Goal: Find specific page/section: Find specific page/section

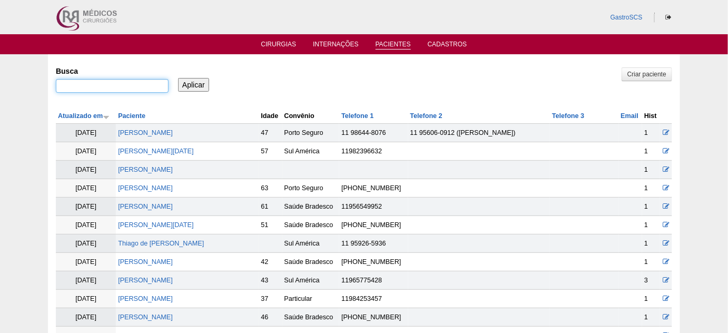
click at [81, 90] on input "Busca" at bounding box center [112, 86] width 113 height 14
type input "ligiane"
click at [178, 78] on input "Aplicar" at bounding box center [193, 85] width 31 height 14
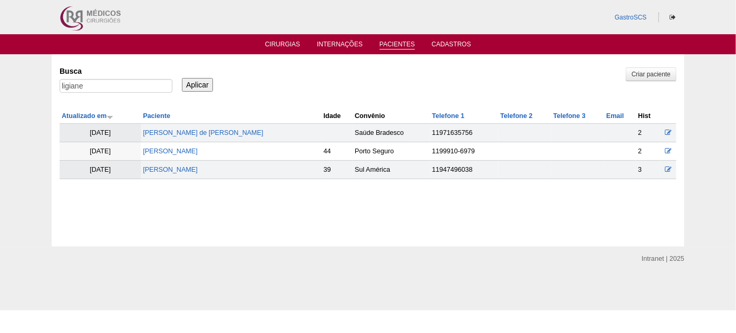
click at [192, 126] on td "[PERSON_NAME] de [DEMOGRAPHIC_DATA]" at bounding box center [231, 133] width 180 height 18
click at [192, 130] on link "Lígiane cardoso de Jesus" at bounding box center [203, 132] width 120 height 7
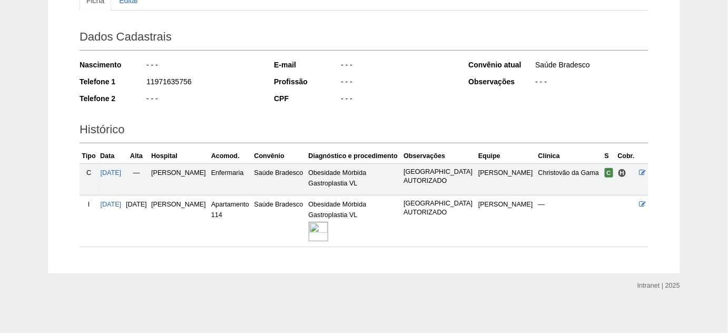
scroll to position [133, 0]
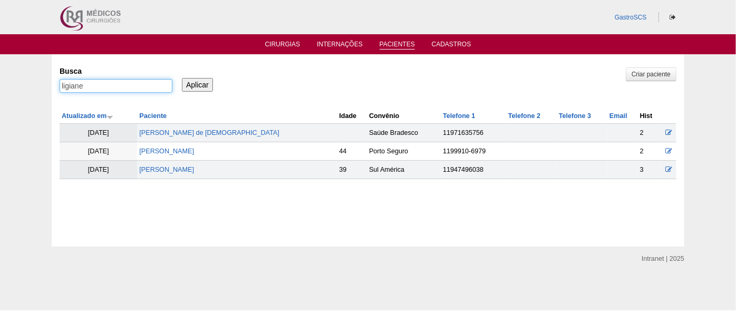
drag, startPoint x: 96, startPoint y: 89, endPoint x: 28, endPoint y: 91, distance: 67.5
click at [52, 91] on div "Pacientes Criar paciente Busca ligiane Aplicar Atualizado em Paciente Idade Con…" at bounding box center [368, 150] width 632 height 192
type input "lais"
click at [182, 78] on input "Aplicar" at bounding box center [197, 85] width 31 height 14
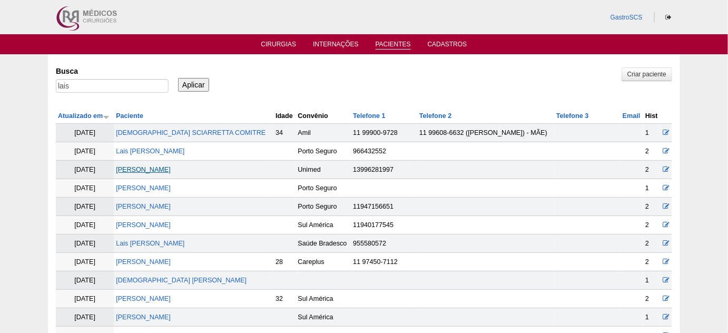
click at [171, 167] on link "[PERSON_NAME]" at bounding box center [143, 169] width 55 height 7
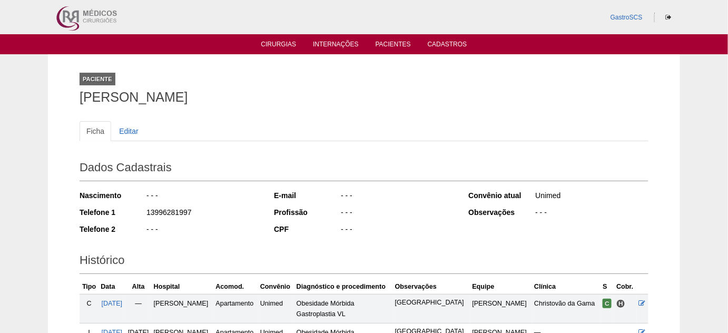
click at [280, 35] on ul "Cirurgias Internações Pacientes Cadastros" at bounding box center [364, 44] width 728 height 20
click at [275, 40] on li "Cirurgias" at bounding box center [279, 44] width 50 height 8
